Goal: Download file/media

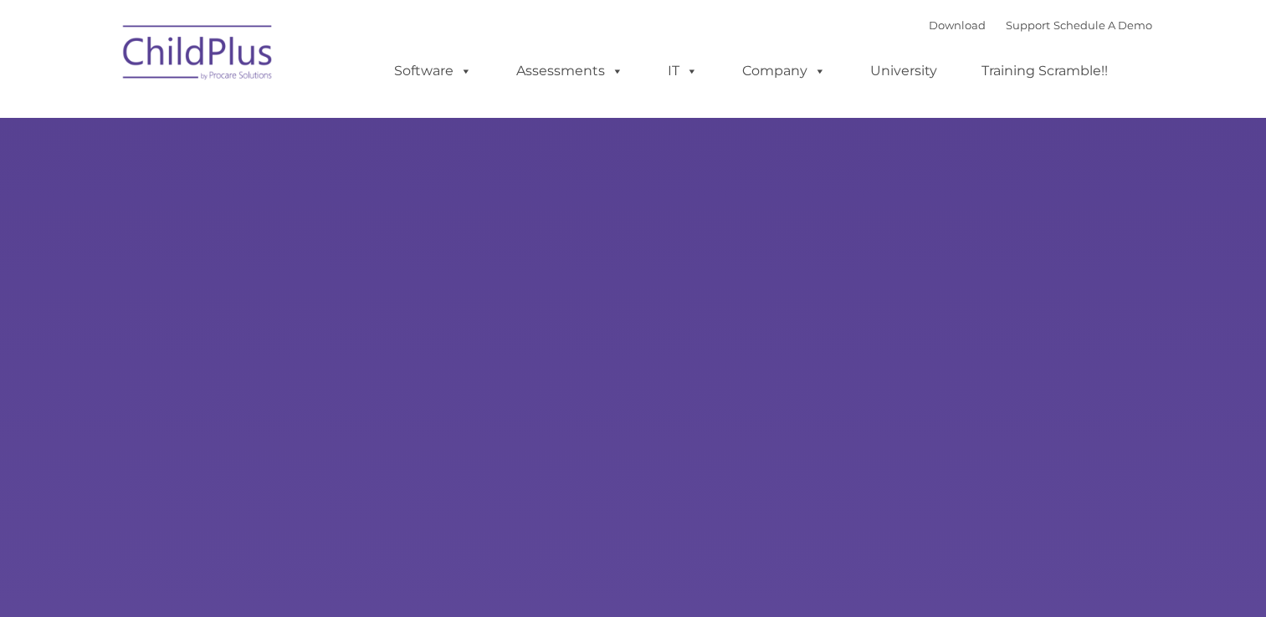
type input ""
select select "MEDIUM"
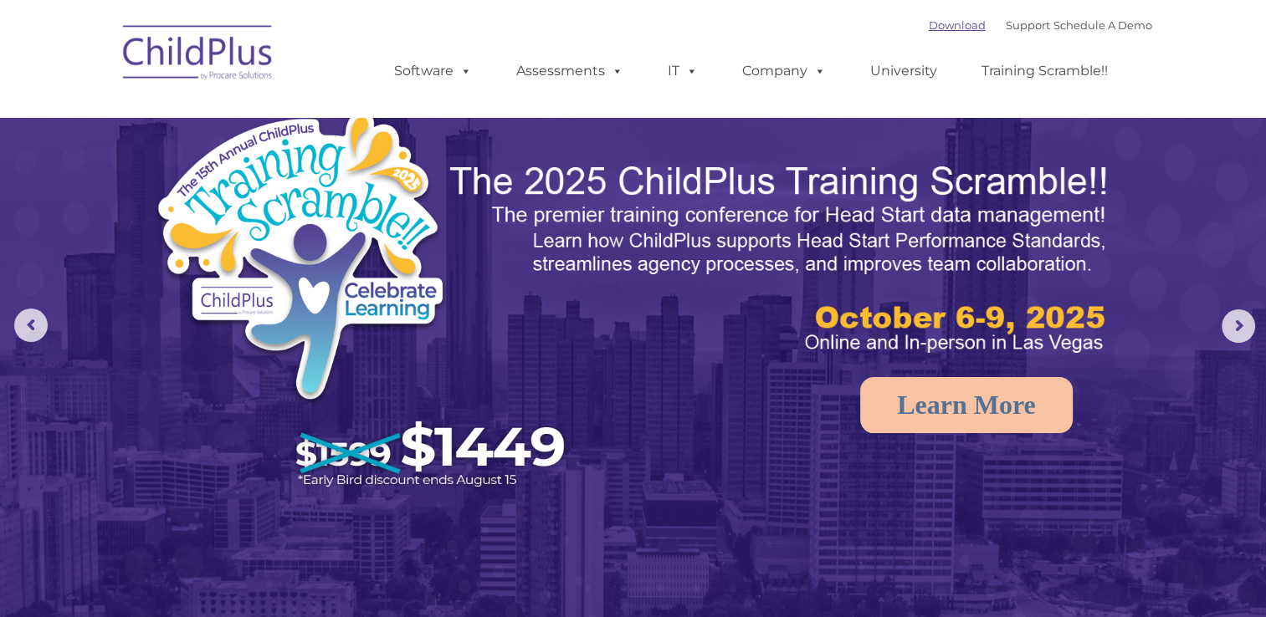
click at [950, 22] on link "Download" at bounding box center [957, 24] width 57 height 13
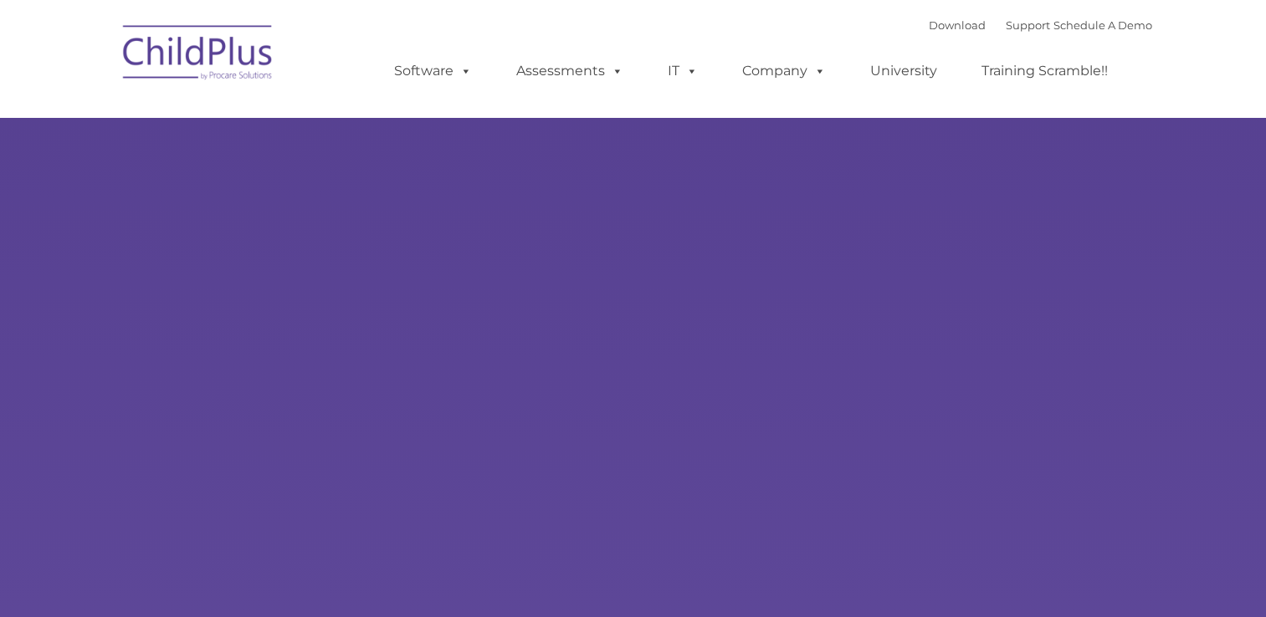
type input ""
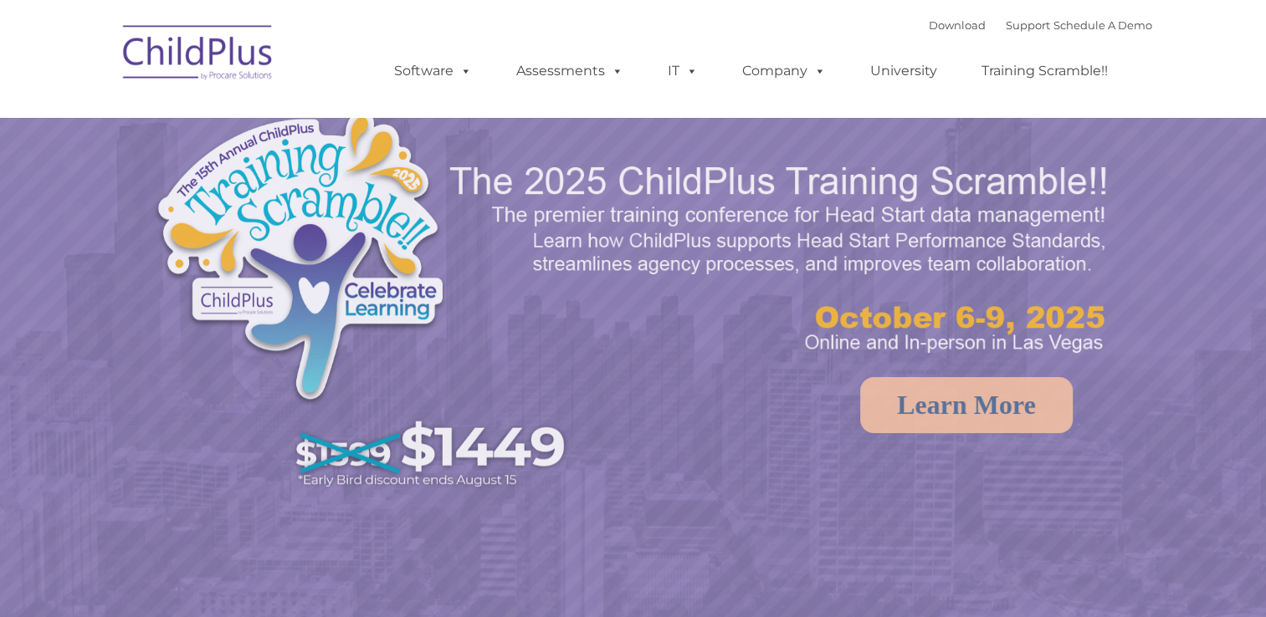
select select "MEDIUM"
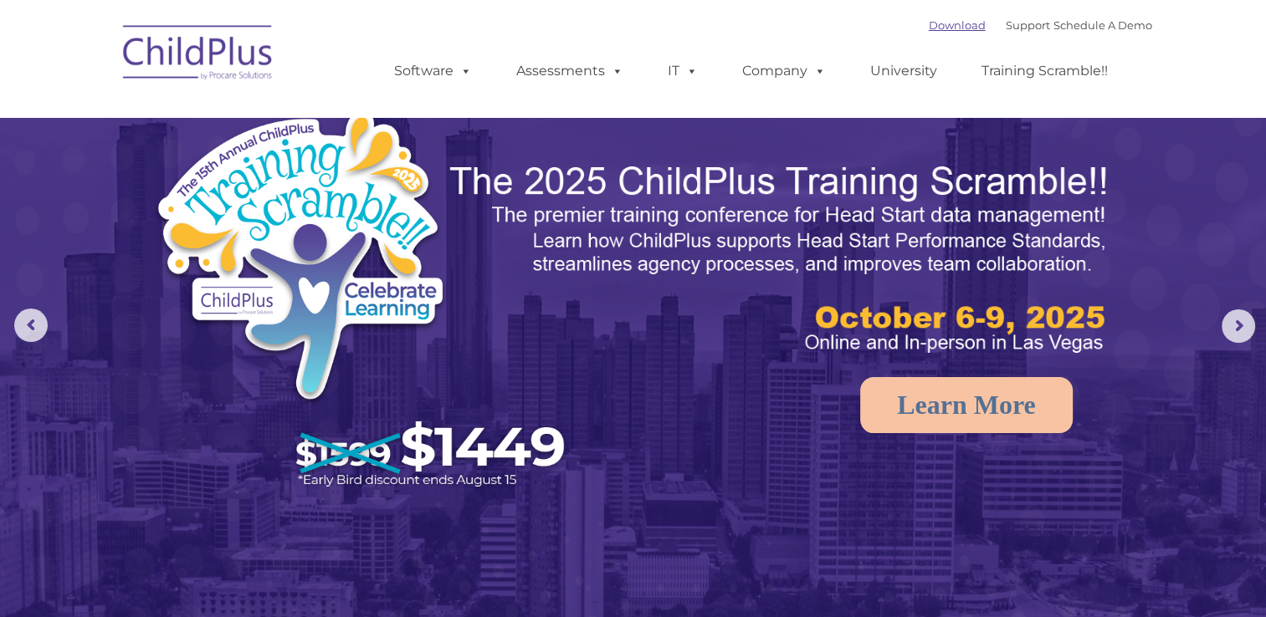
click at [929, 23] on link "Download" at bounding box center [957, 24] width 57 height 13
